Goal: Task Accomplishment & Management: Manage account settings

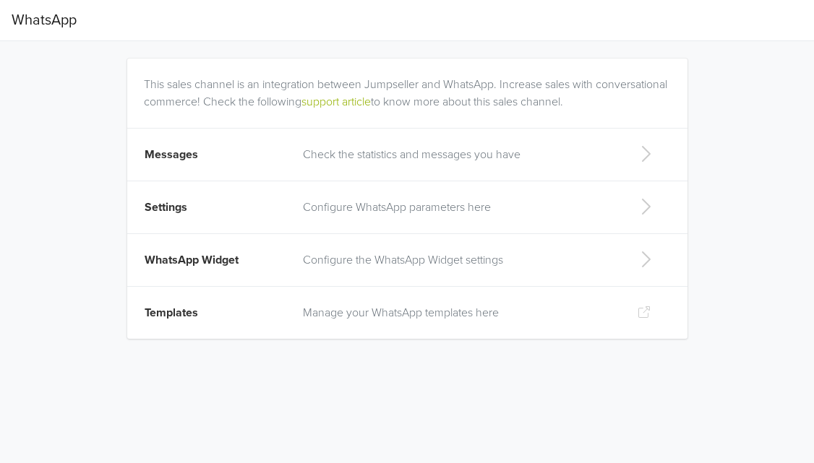
click at [295, 250] on td "Configure the WhatsApp Widget settings" at bounding box center [458, 260] width 328 height 53
select select "rb"
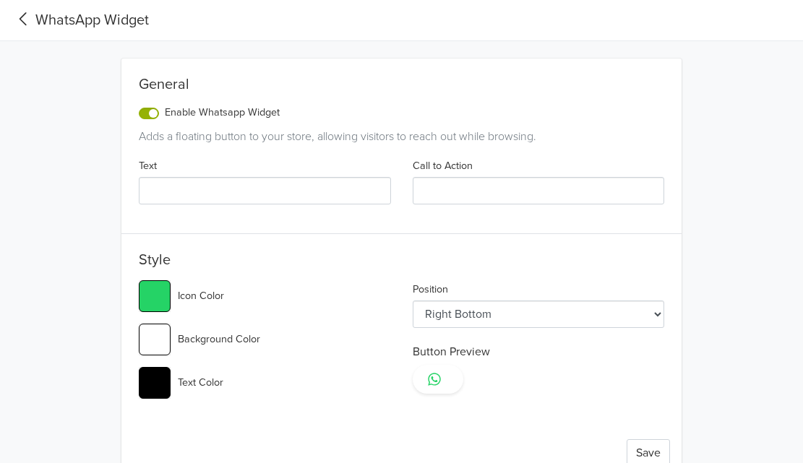
type input "¡Hola! 👋 Ya terminé de agregar mis productos al carrito 🛒. Quiero enviarte mi p…"
type input "Enviar pedido"
type input "#25d366"
select select "lb"
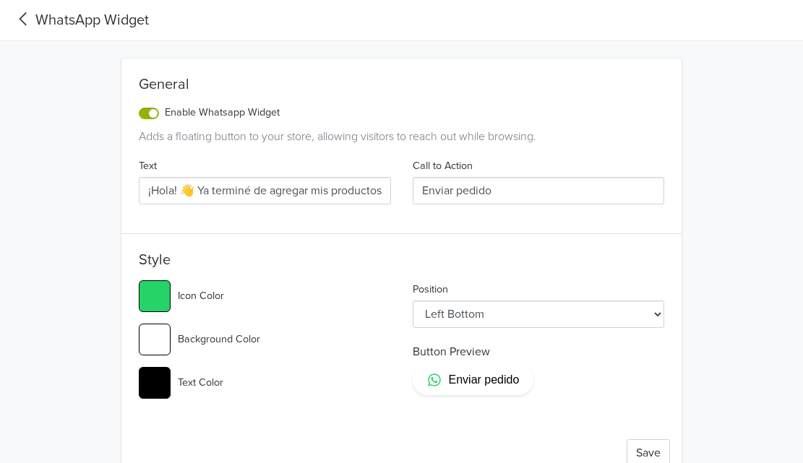
click at [165, 113] on label "Enable Whatsapp Widget" at bounding box center [222, 113] width 115 height 16
click at [0, 0] on input "Enable Whatsapp Widget" at bounding box center [0, 0] width 0 height 0
type input "#25d366"
click at [35, 22] on icon at bounding box center [24, 19] width 24 height 20
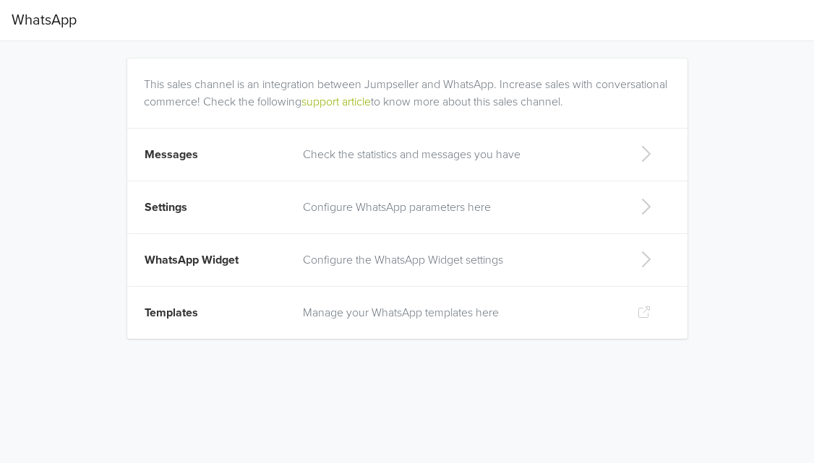
click at [353, 207] on p "Configure WhatsApp parameters here" at bounding box center [458, 207] width 311 height 17
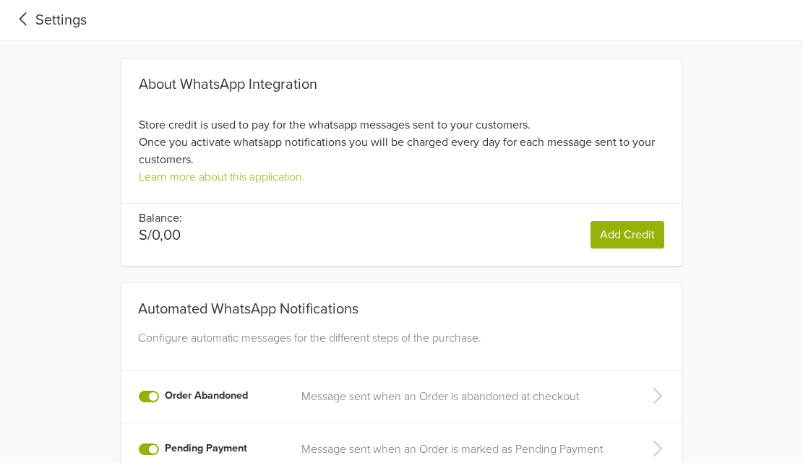
click at [611, 228] on link "Add Credit" at bounding box center [628, 234] width 74 height 27
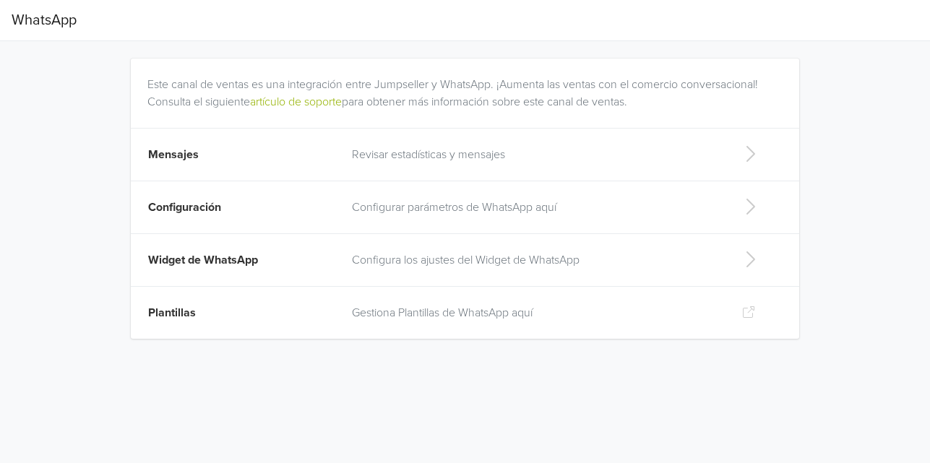
click at [393, 306] on p "Gestiona Plantillas de WhatsApp aquí" at bounding box center [535, 312] width 367 height 17
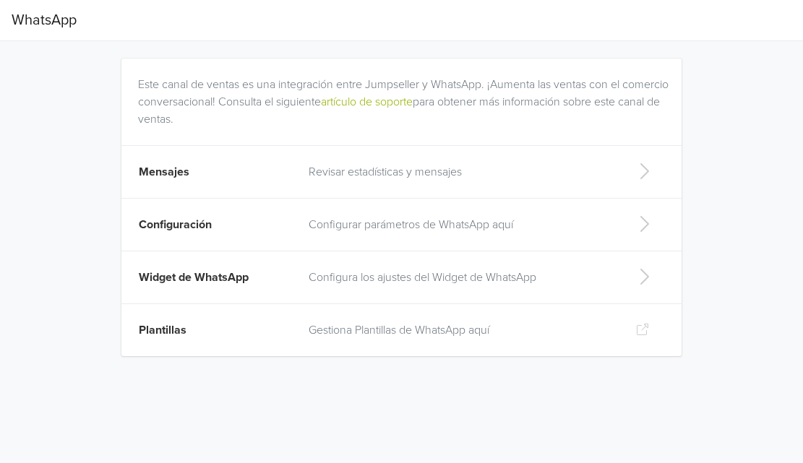
click at [509, 173] on p "Revisar estadísticas y mensajes" at bounding box center [461, 171] width 304 height 17
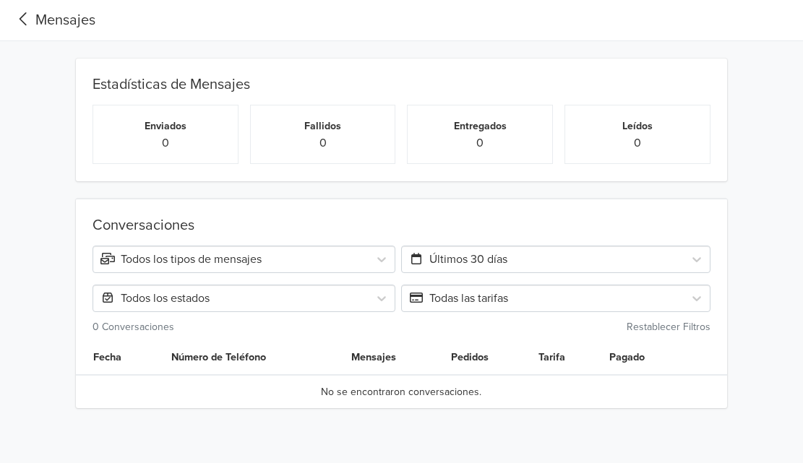
click at [18, 14] on icon at bounding box center [24, 19] width 24 height 20
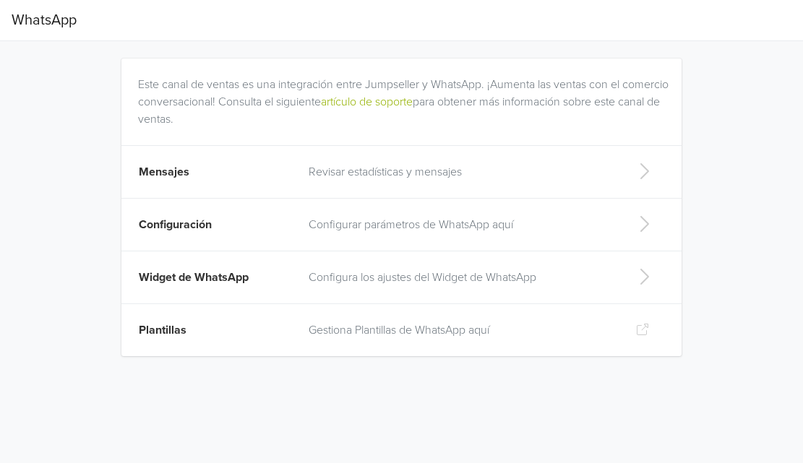
click at [434, 210] on td "Configurar parámetros de WhatsApp aquí" at bounding box center [461, 225] width 322 height 53
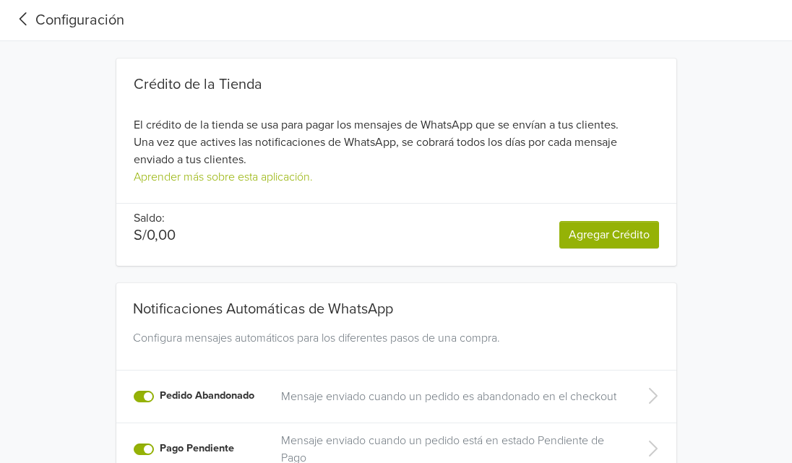
click at [34, 26] on icon at bounding box center [24, 19] width 24 height 20
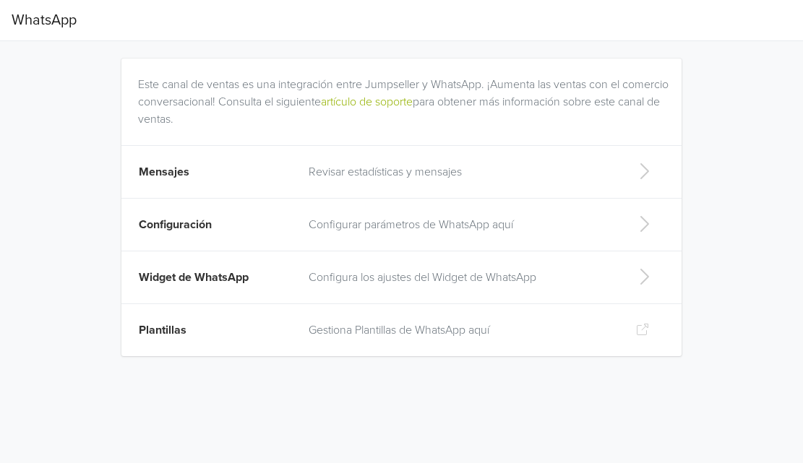
click at [309, 320] on td "Gestiona Plantillas de WhatsApp aquí" at bounding box center [461, 330] width 322 height 53
click at [398, 226] on p "Configurar parámetros de WhatsApp aquí" at bounding box center [461, 224] width 304 height 17
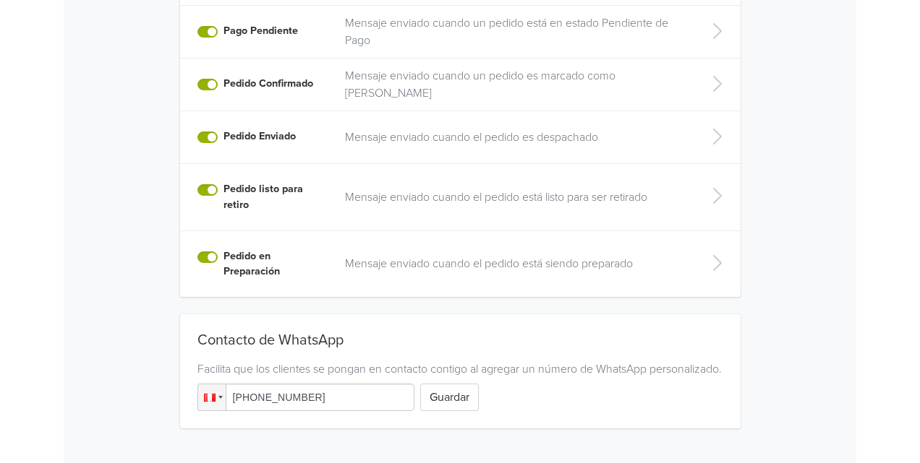
scroll to position [416, 0]
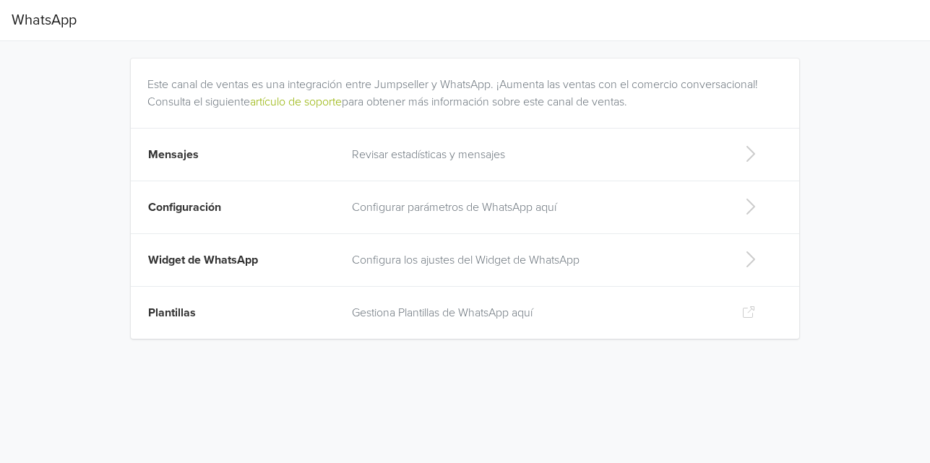
click at [401, 301] on td "Gestiona Plantillas de WhatsApp aquí" at bounding box center [535, 313] width 384 height 53
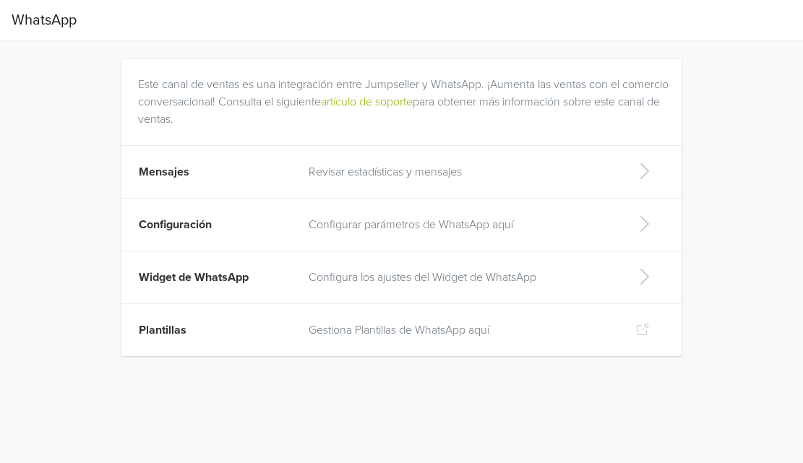
click at [453, 185] on td "Revisar estadísticas y mensajes" at bounding box center [461, 172] width 322 height 53
